Goal: Register for event/course

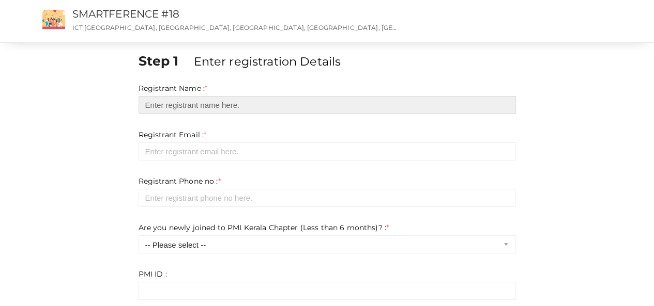
click at [229, 101] on input "text" at bounding box center [326, 105] width 377 height 18
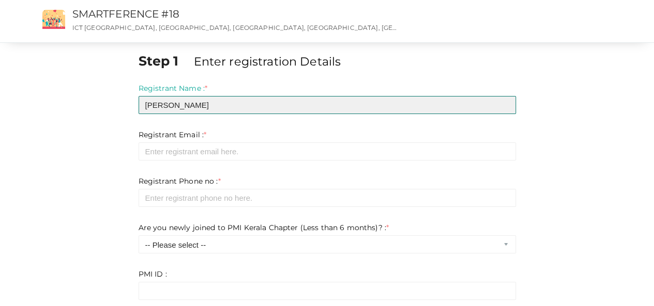
type input "[PERSON_NAME]"
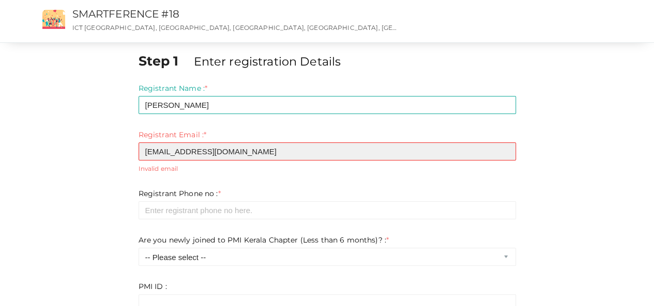
type input "[EMAIL_ADDRESS][DOMAIN_NAME]"
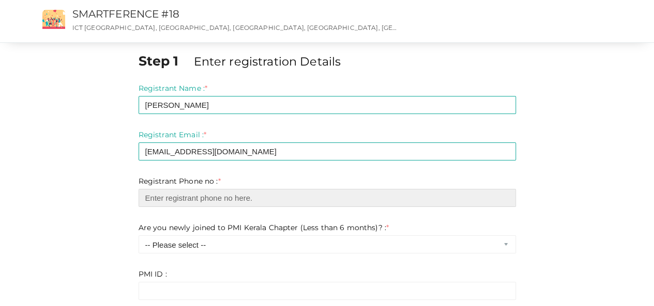
type input "0"
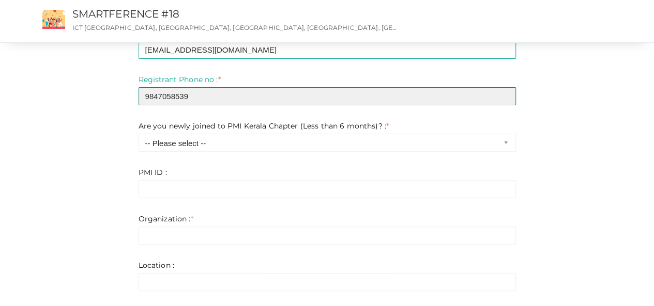
scroll to position [108, 0]
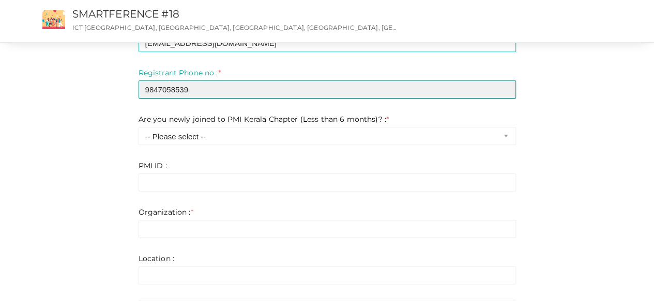
type input "9847058539"
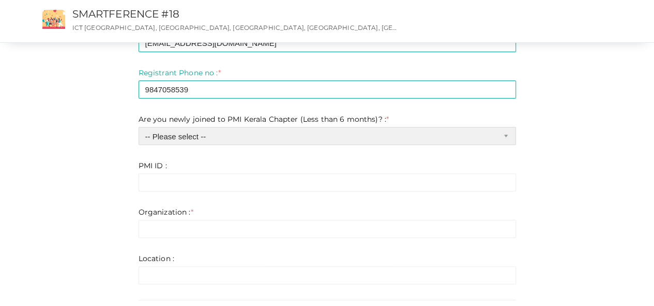
click at [231, 144] on select "-- Please select -- Yes No" at bounding box center [326, 136] width 377 height 18
select select "0"
click at [138, 127] on select "-- Please select -- Yes No" at bounding box center [326, 136] width 377 height 18
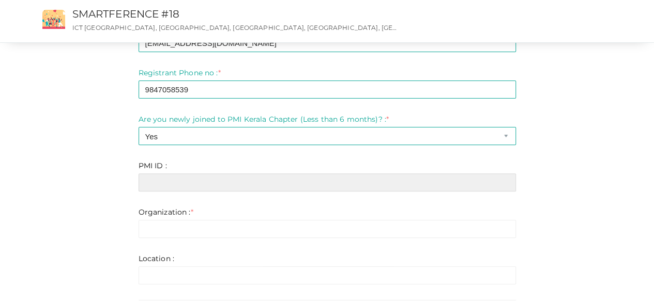
click at [214, 182] on input "text" at bounding box center [326, 183] width 377 height 18
click at [170, 190] on input "text" at bounding box center [326, 183] width 377 height 18
paste input "11736927"
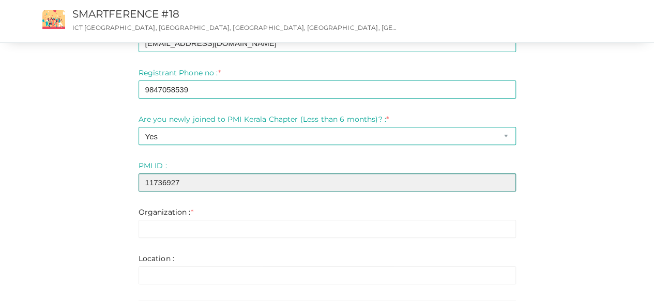
type input "11736927"
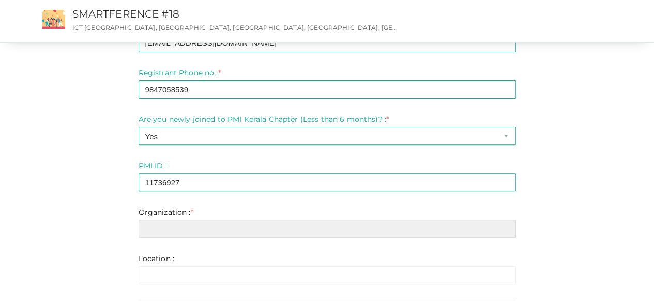
click at [183, 231] on input "text" at bounding box center [326, 229] width 377 height 18
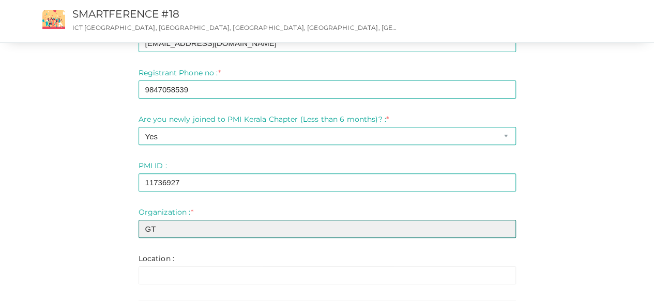
type input "GT"
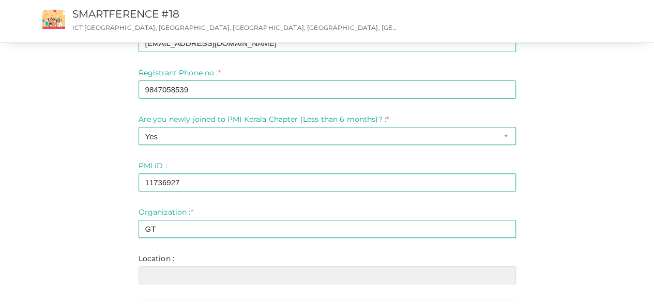
click at [182, 270] on input "text" at bounding box center [326, 276] width 377 height 18
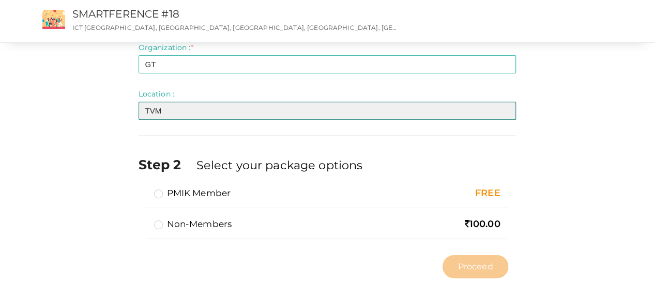
scroll to position [274, 0]
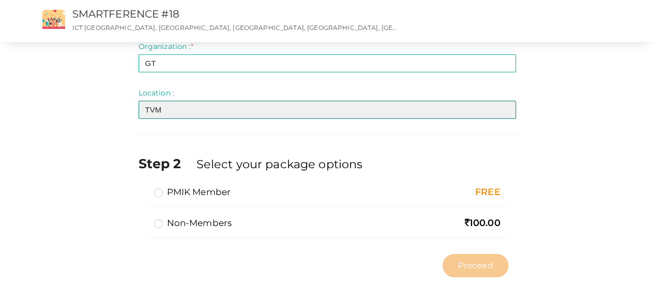
type input "TVM"
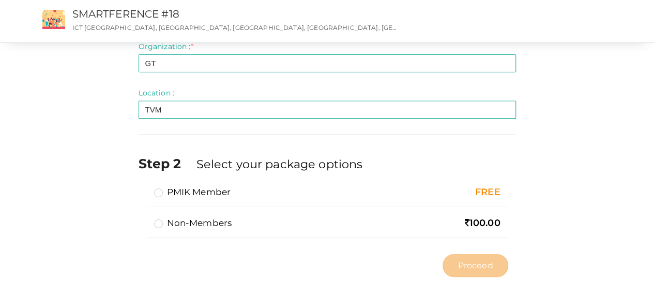
click at [155, 192] on label "PMIK Member" at bounding box center [192, 192] width 77 height 12
click at [144, 188] on input "PMIK Member" at bounding box center [144, 188] width 0 height 0
click at [466, 269] on span "Proceed" at bounding box center [474, 266] width 35 height 12
